Goal: Use online tool/utility: Utilize a website feature to perform a specific function

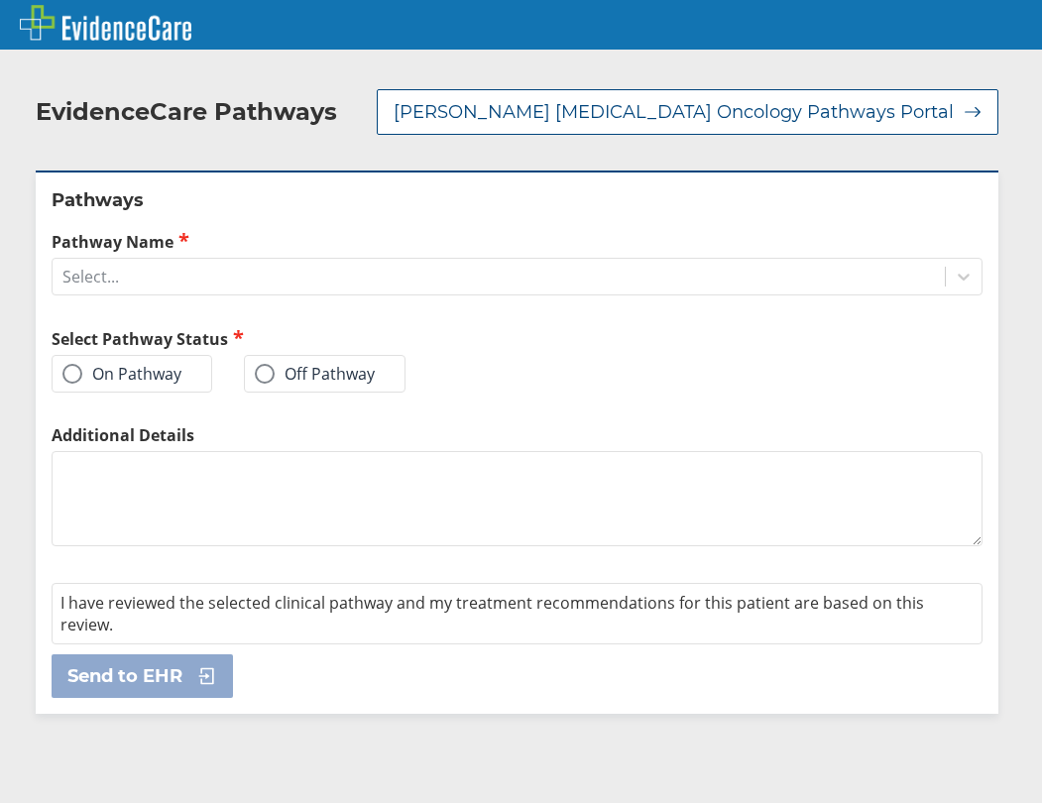
click at [182, 375] on div "On Pathway" at bounding box center [132, 374] width 161 height 38
click at [112, 372] on label "On Pathway" at bounding box center [121, 374] width 119 height 20
click at [0, 0] on input "On Pathway" at bounding box center [0, 0] width 0 height 0
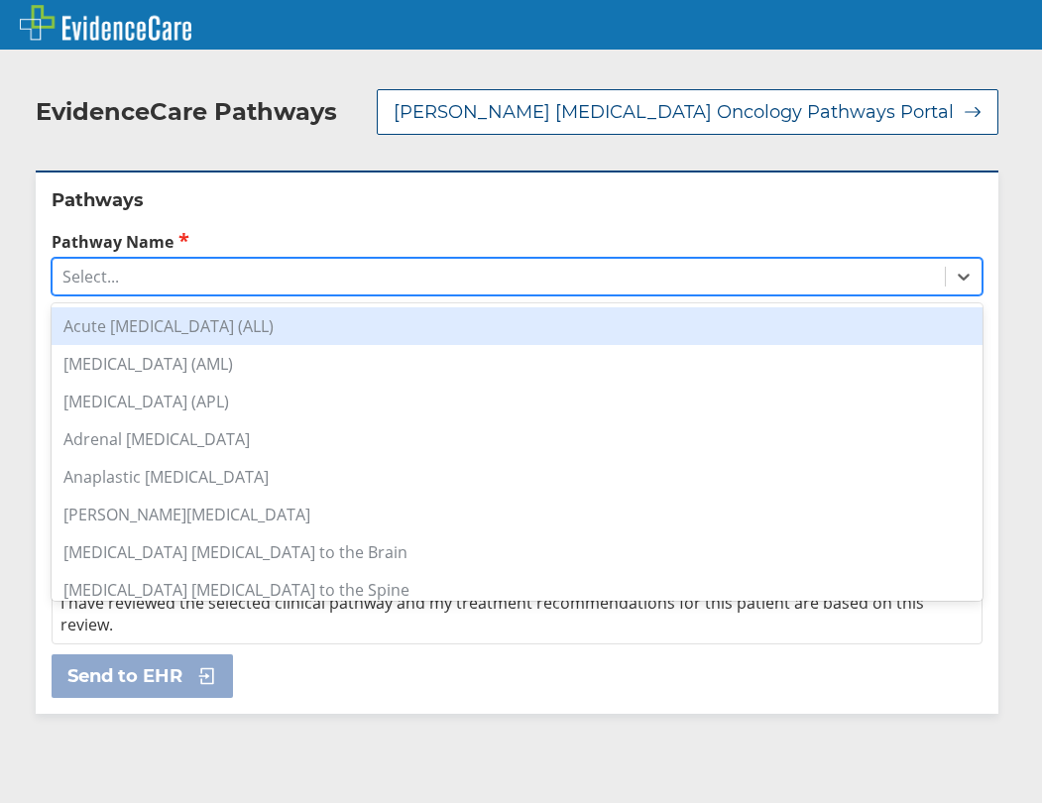
click at [142, 275] on div "Select..." at bounding box center [499, 277] width 892 height 34
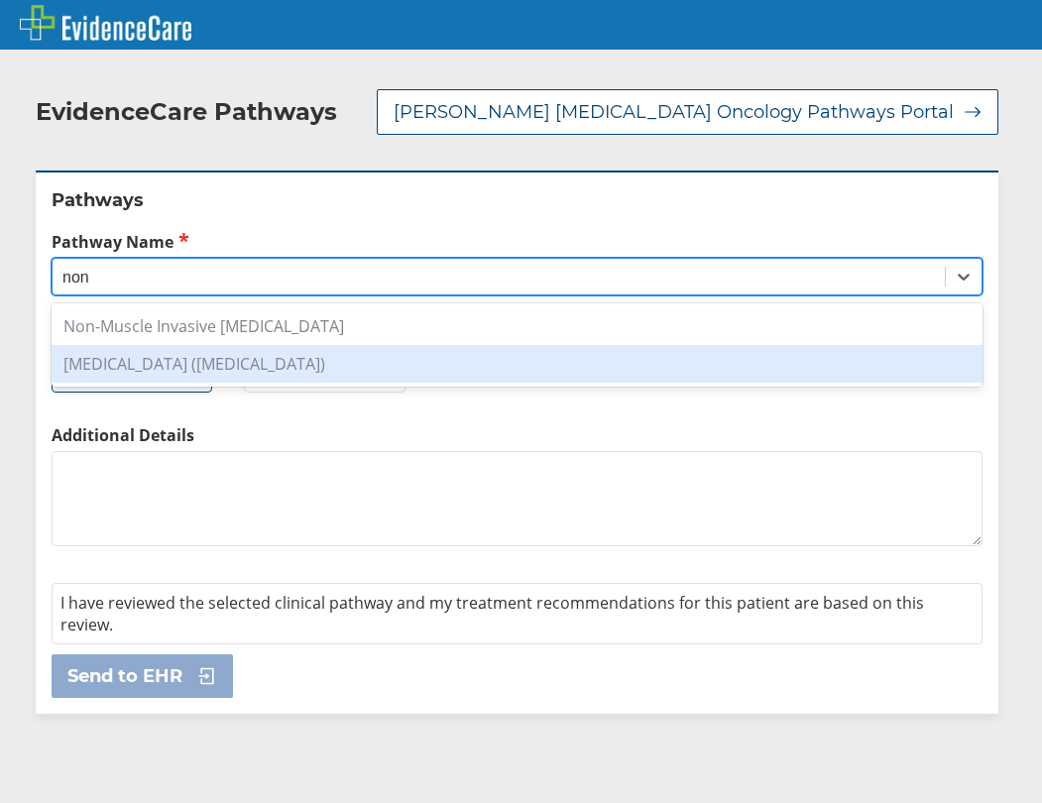
type input "non"
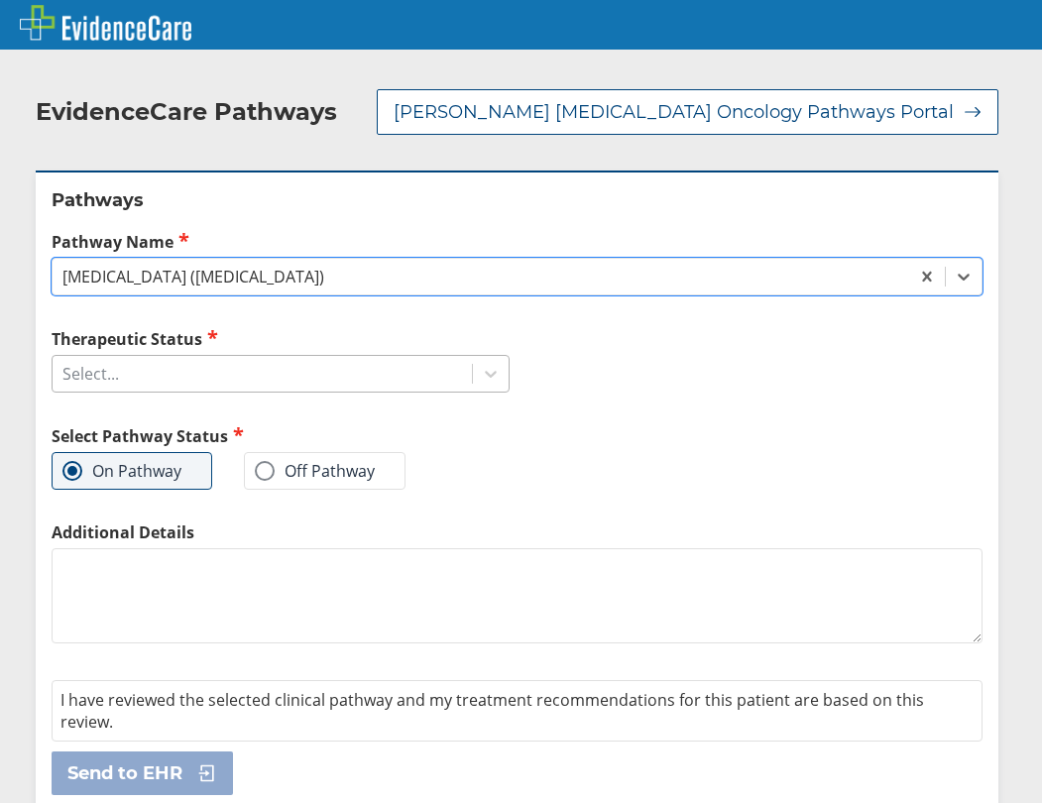
click at [193, 364] on div "Select..." at bounding box center [262, 374] width 419 height 34
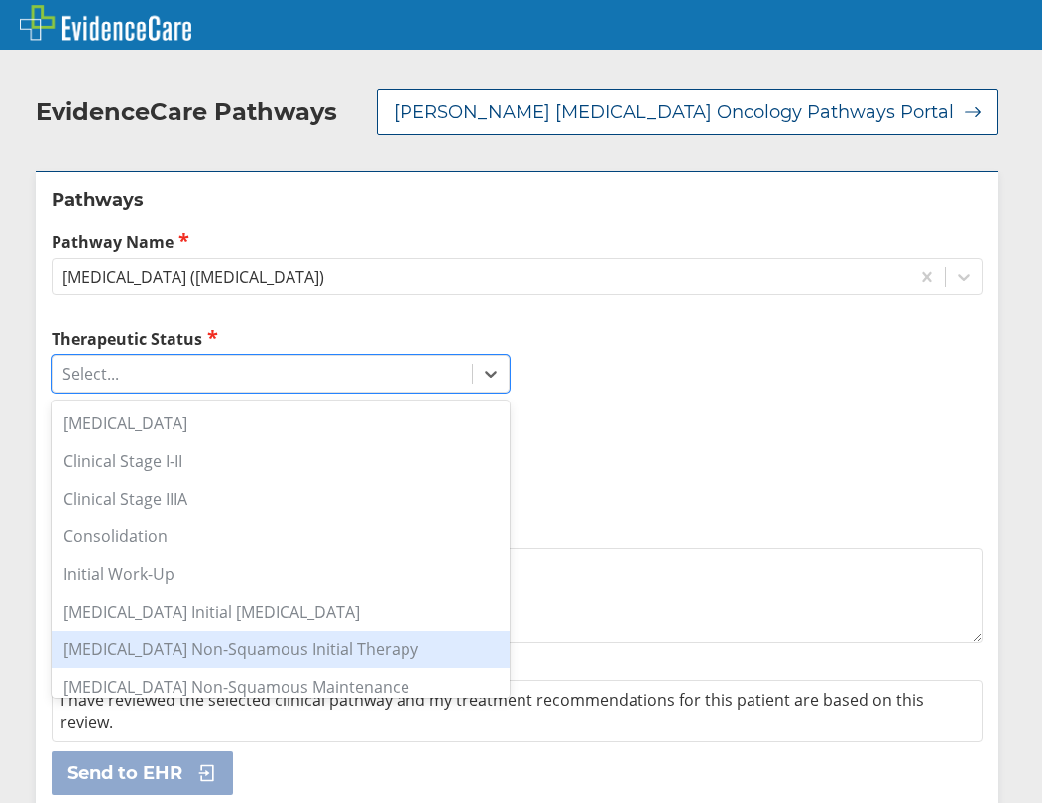
scroll to position [99, 0]
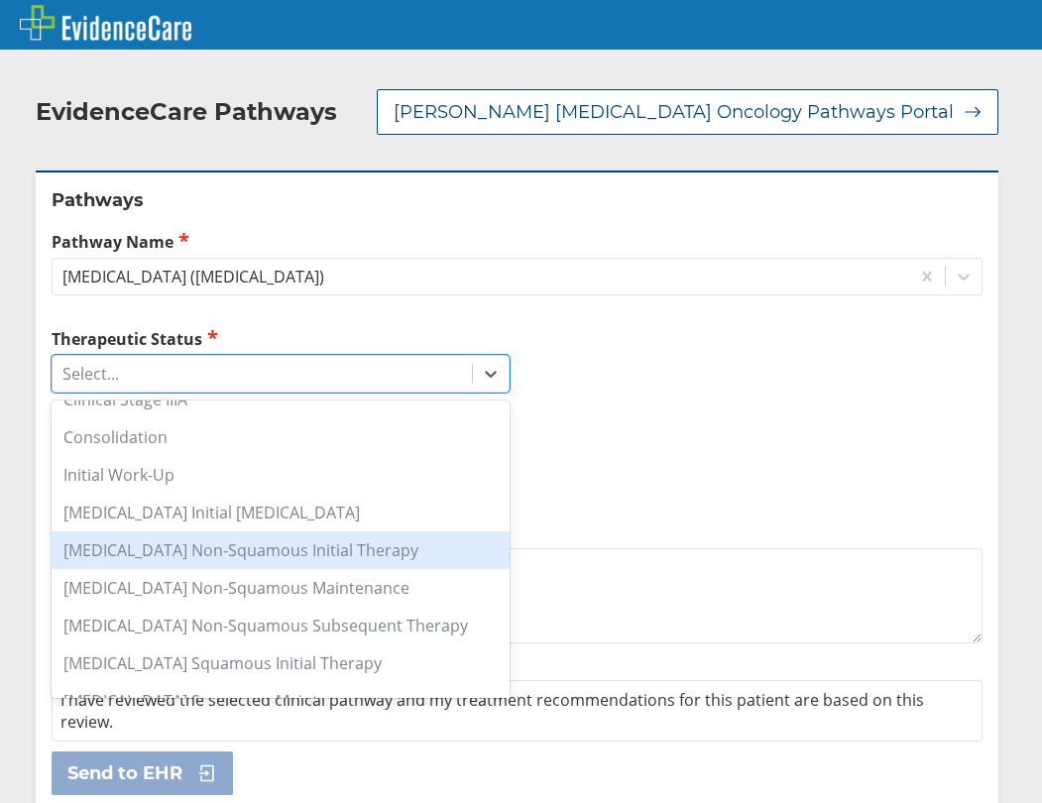
drag, startPoint x: 268, startPoint y: 561, endPoint x: 245, endPoint y: 578, distance: 28.3
click at [268, 560] on div "[MEDICAL_DATA] Non-Squamous Initial Therapy" at bounding box center [281, 550] width 458 height 38
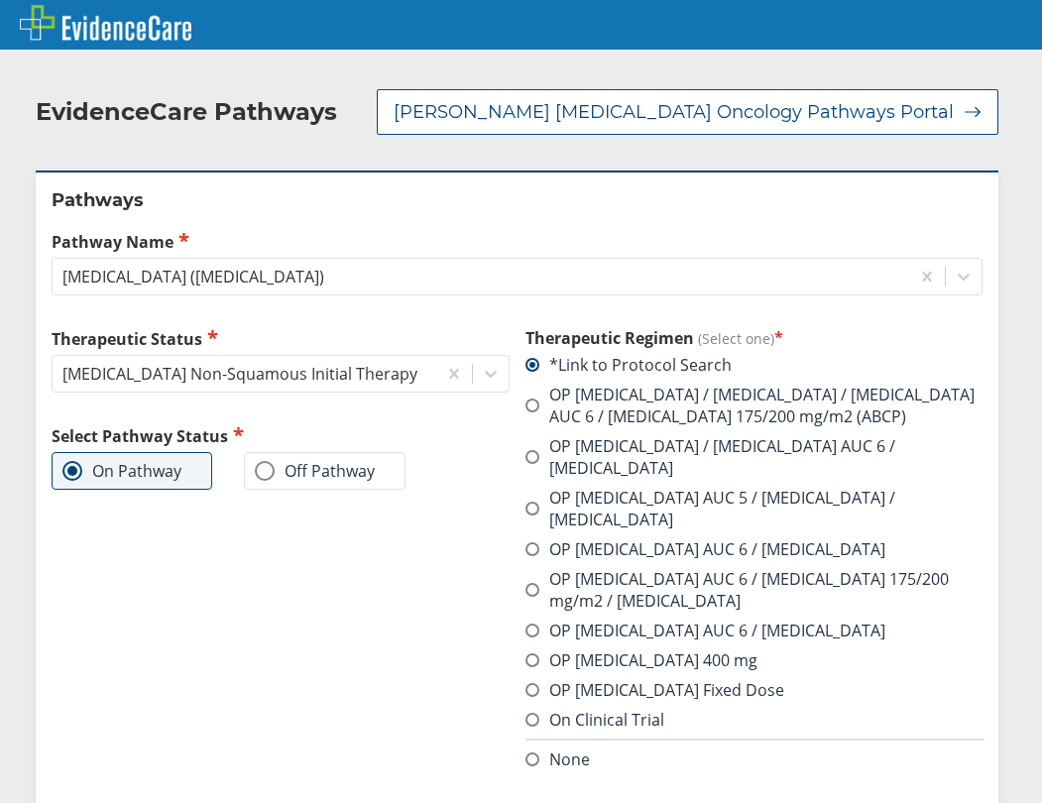
click at [525, 583] on span at bounding box center [532, 590] width 14 height 14
click at [0, 0] on input "OP [MEDICAL_DATA] AUC 6 / [MEDICAL_DATA] 175/200 mg/m2 / [MEDICAL_DATA]" at bounding box center [0, 0] width 0 height 0
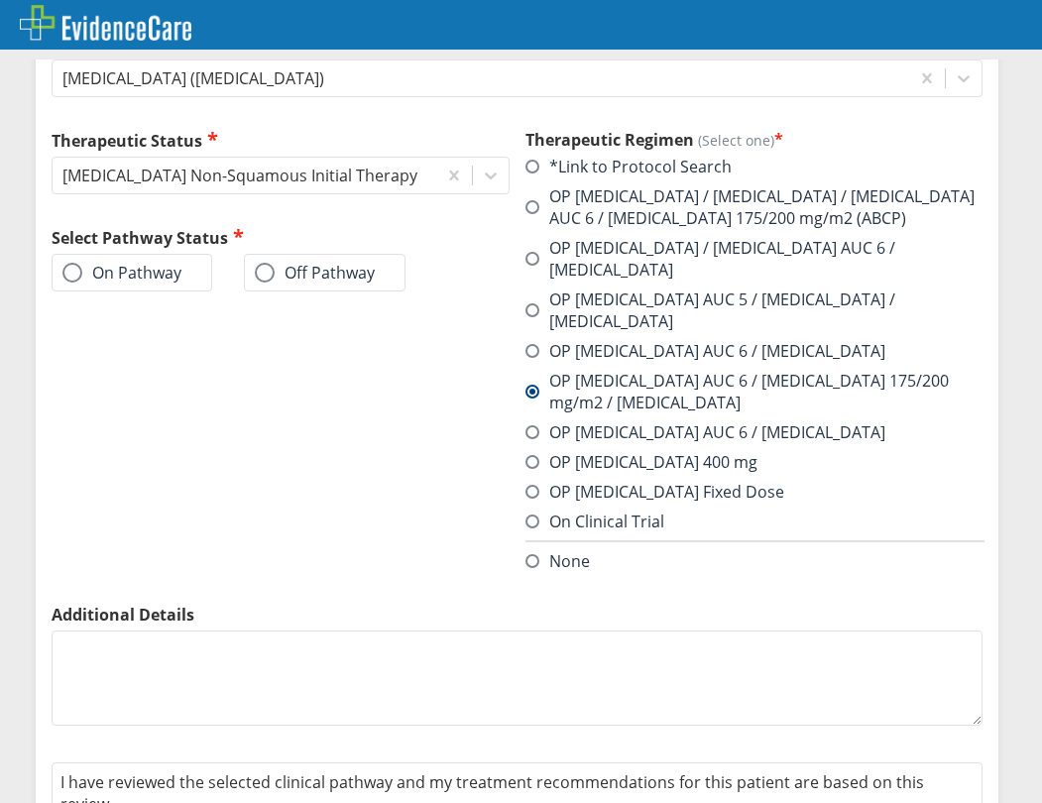
click at [74, 279] on span at bounding box center [72, 273] width 20 height 20
click at [0, 0] on input "On Pathway" at bounding box center [0, 0] width 0 height 0
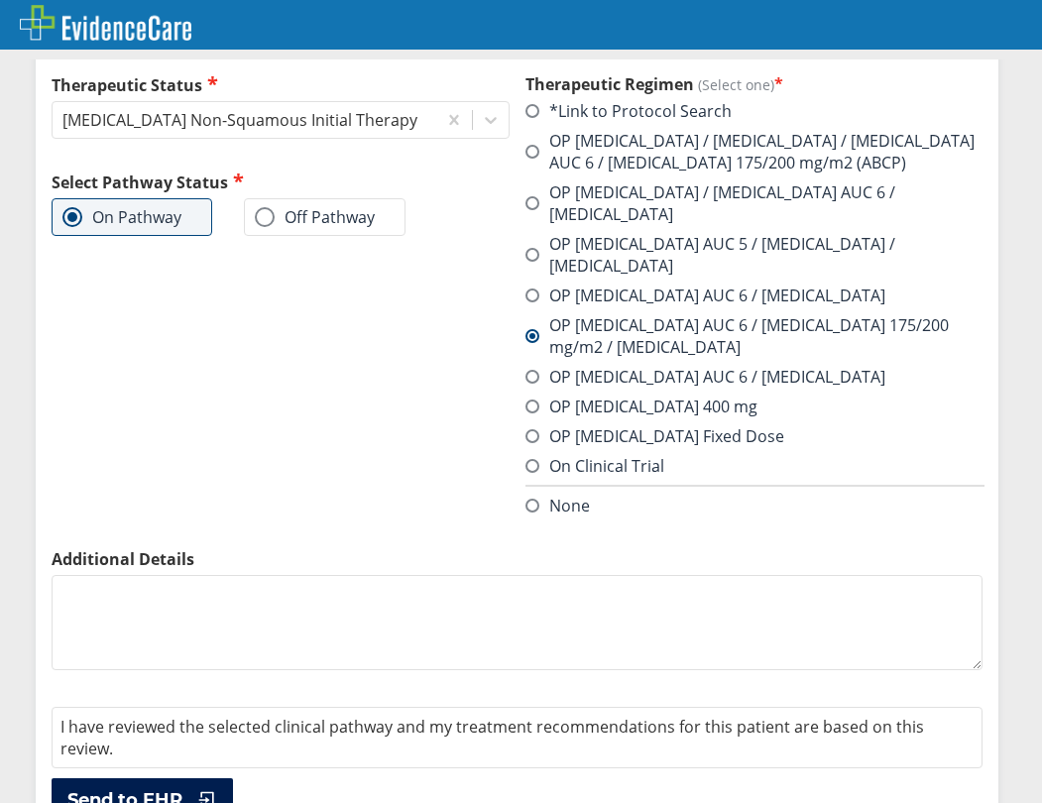
click at [173, 788] on span "Send to EHR" at bounding box center [124, 800] width 115 height 24
